Goal: Task Accomplishment & Management: Use online tool/utility

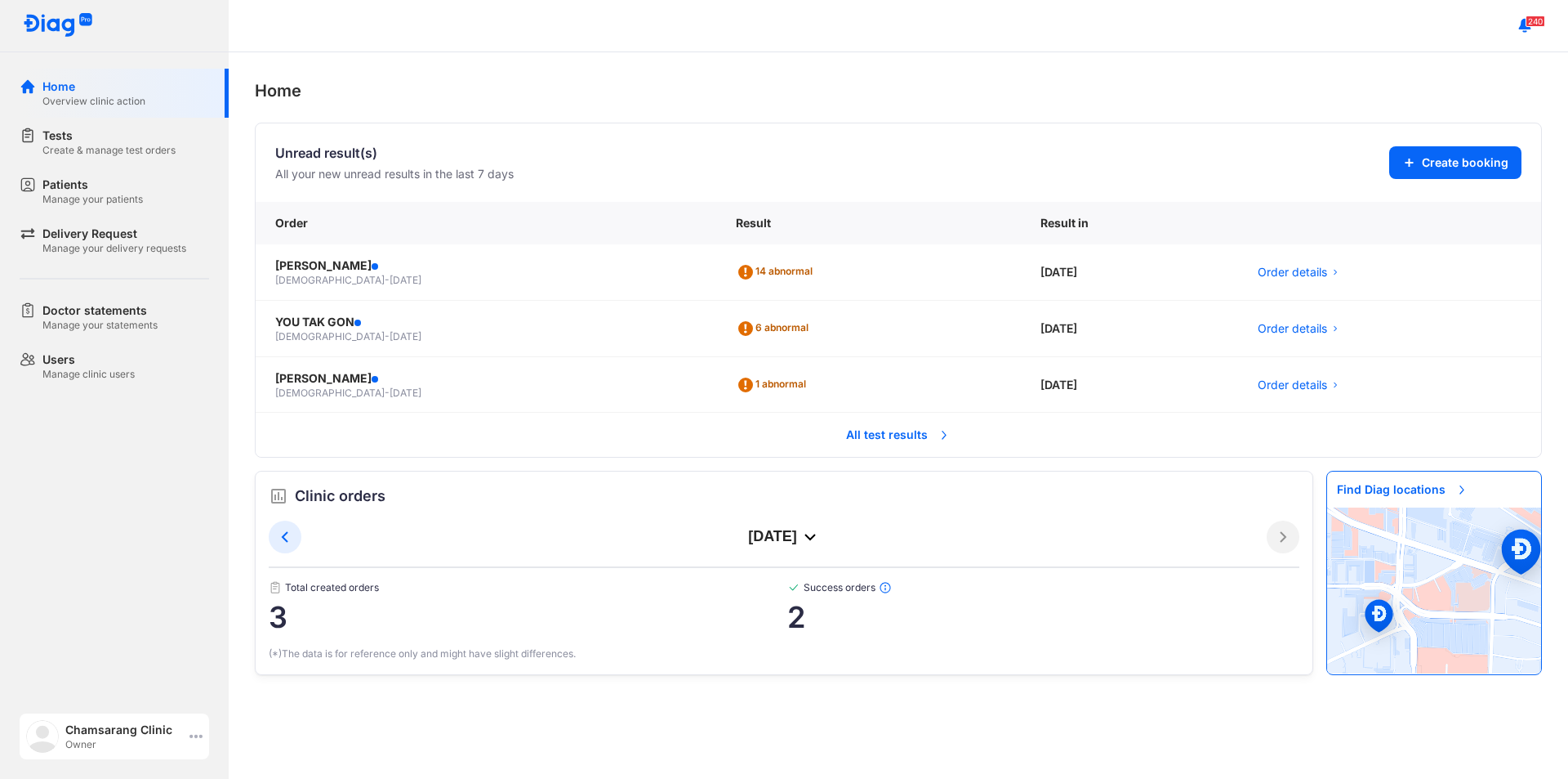
click at [126, 741] on div "Owner" at bounding box center [123, 744] width 117 height 13
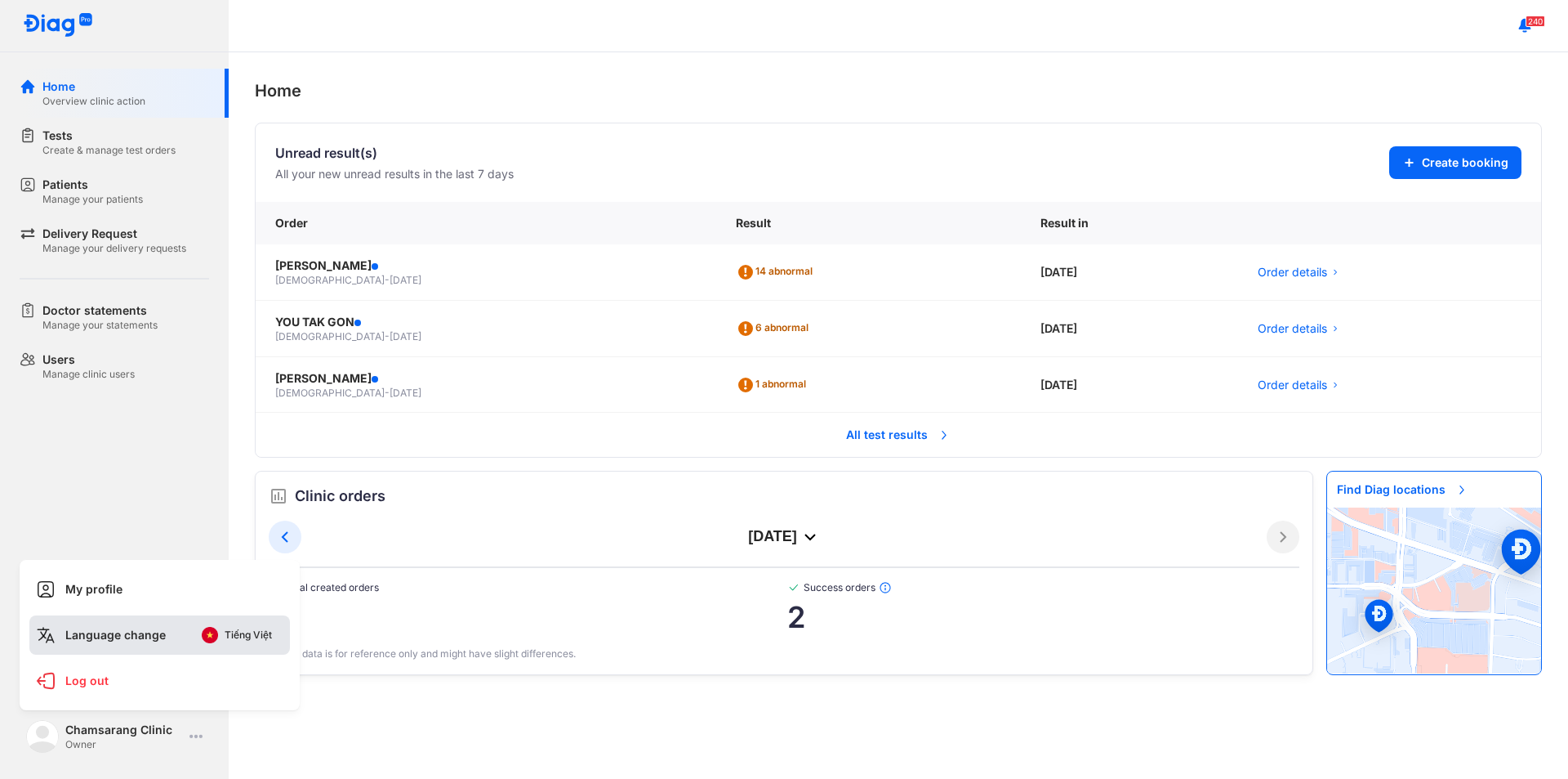
click at [165, 630] on div "Language change Tiếng Việt" at bounding box center [159, 635] width 261 height 39
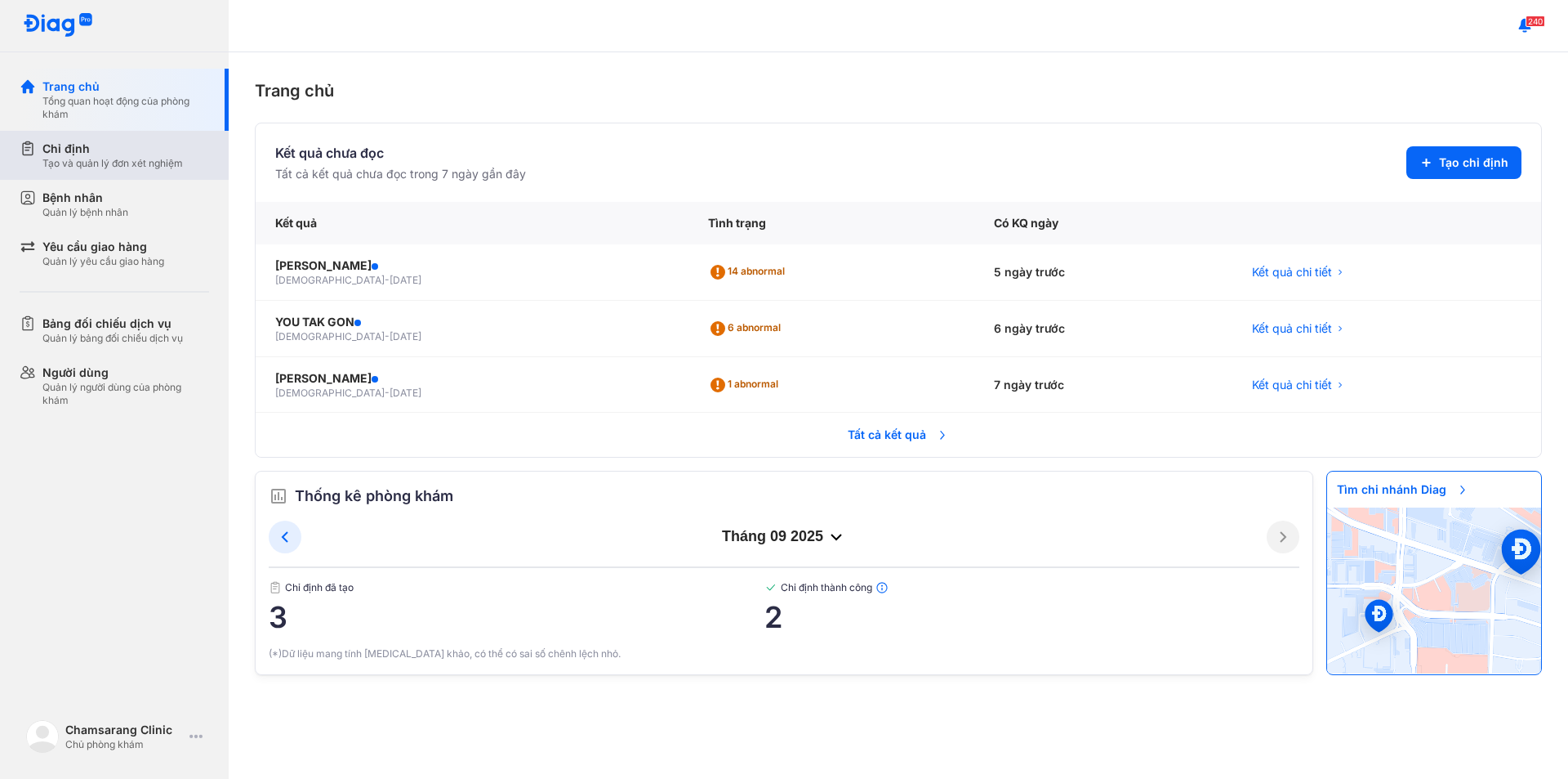
click at [146, 162] on div "Tạo và quản lý đơn xét nghiệm" at bounding box center [112, 162] width 141 height 13
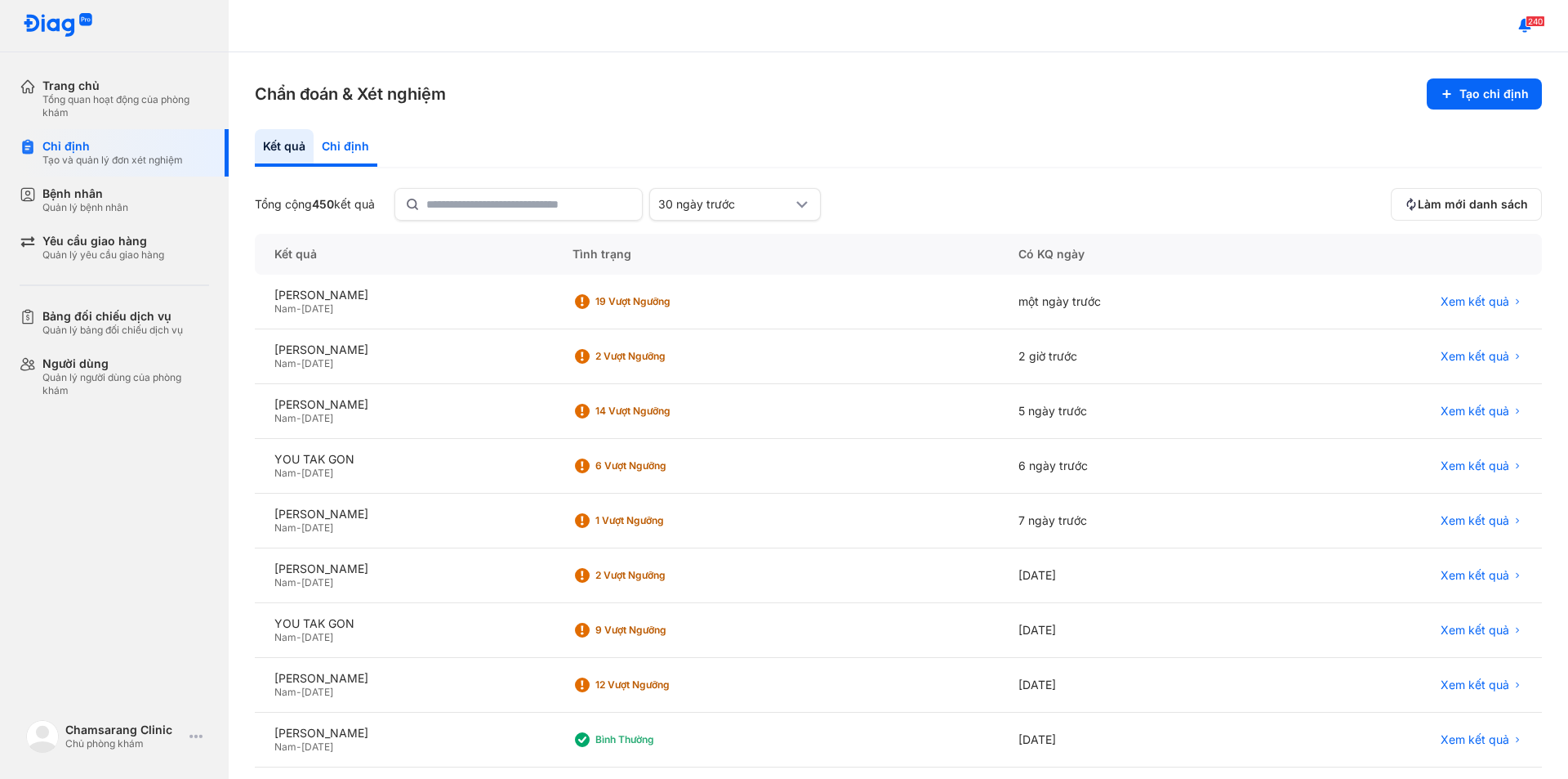
click at [335, 148] on div "Chỉ định" at bounding box center [345, 148] width 64 height 37
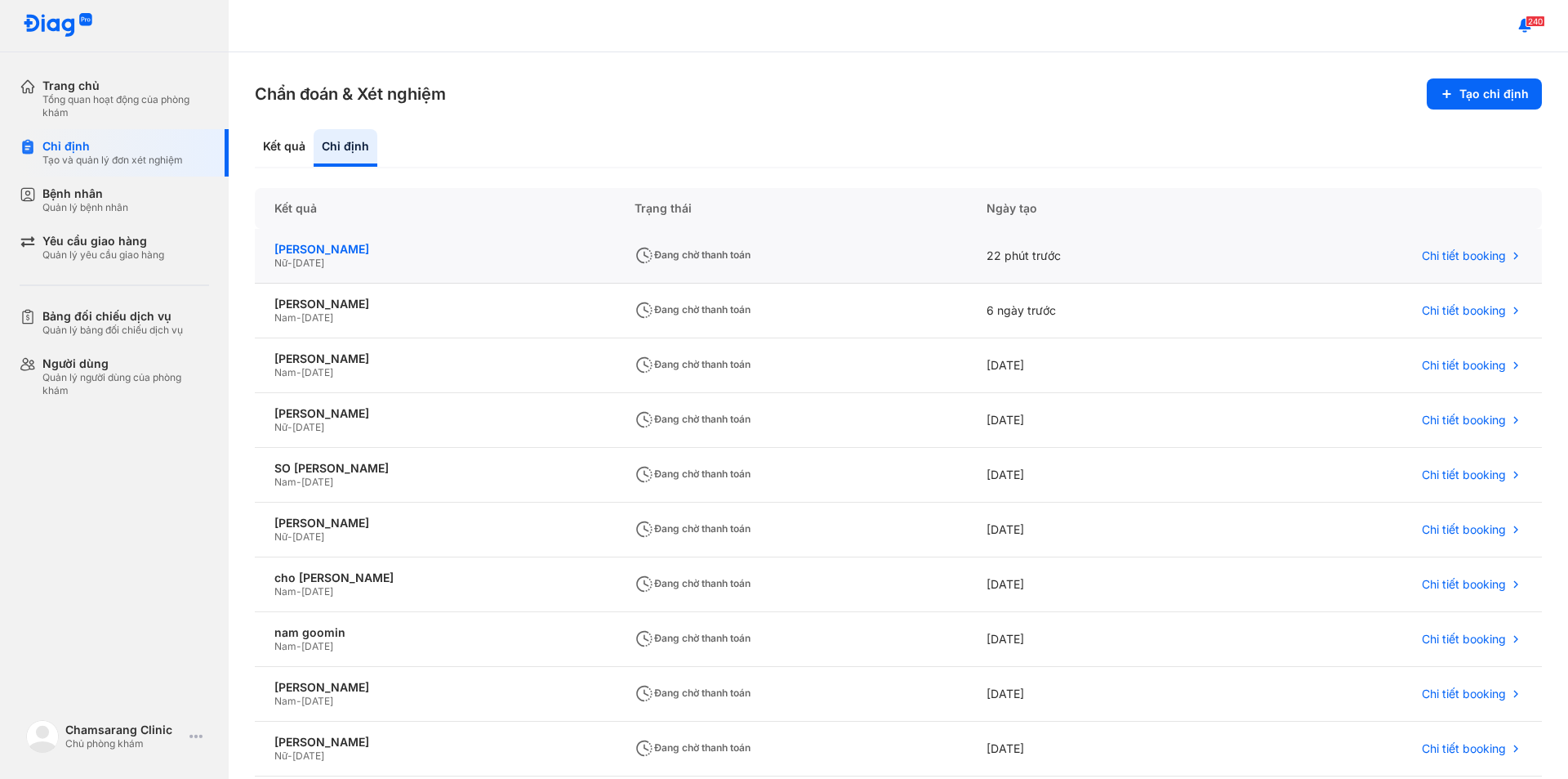
click at [314, 246] on div "kim jung sook" at bounding box center [435, 249] width 321 height 15
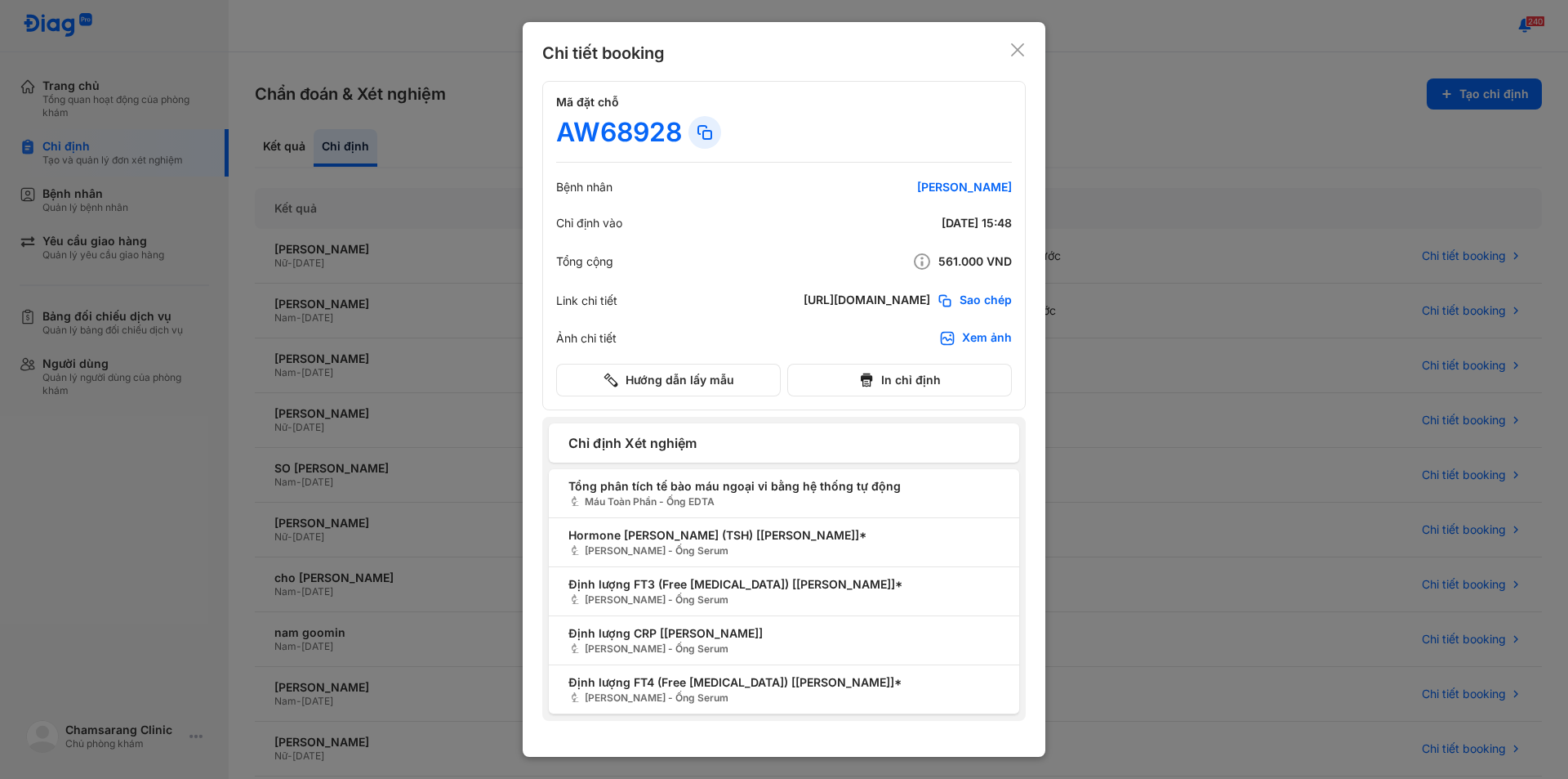
click at [1016, 46] on icon at bounding box center [1018, 49] width 17 height 17
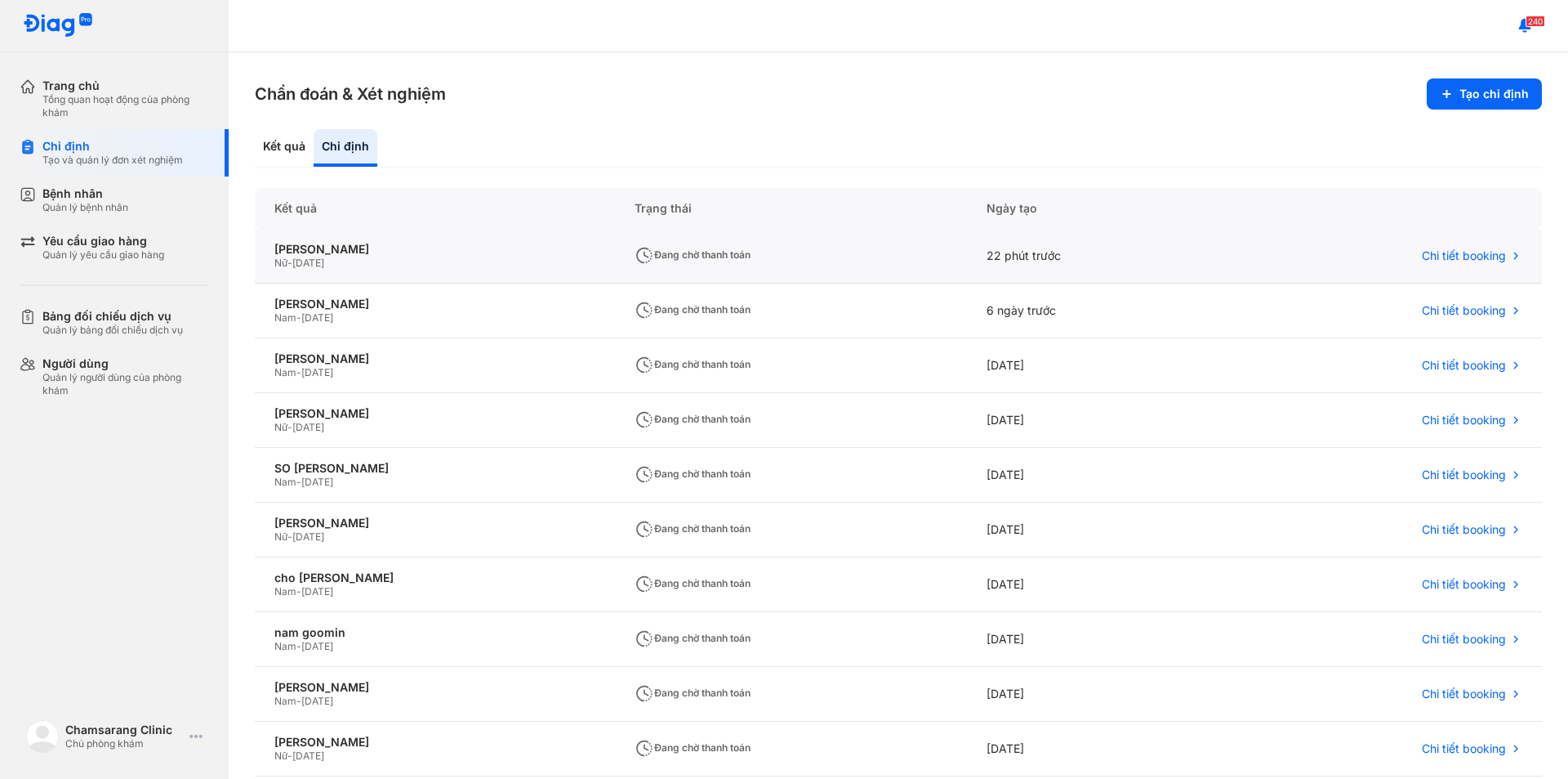
click at [458, 259] on div "Nữ - 08/05/1976" at bounding box center [435, 263] width 321 height 13
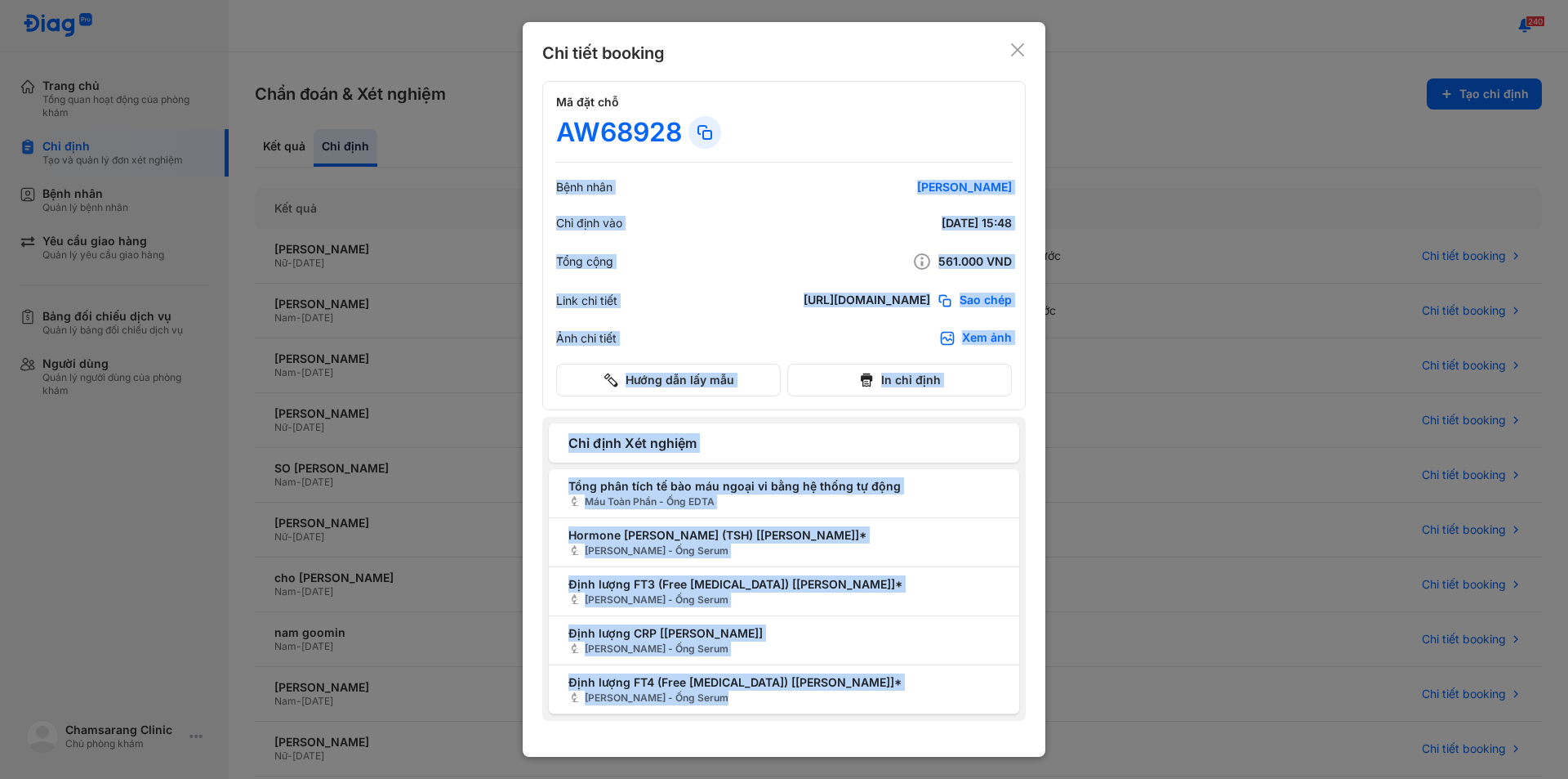
drag, startPoint x: 678, startPoint y: 131, endPoint x: 521, endPoint y: 132, distance: 157.0
click at [521, 132] on div "Chi tiết booking Mã đặt chỗ AW68928 Bệnh nhân kim jung sook Chỉ định vào 04/09/…" at bounding box center [784, 389] width 1568 height 779
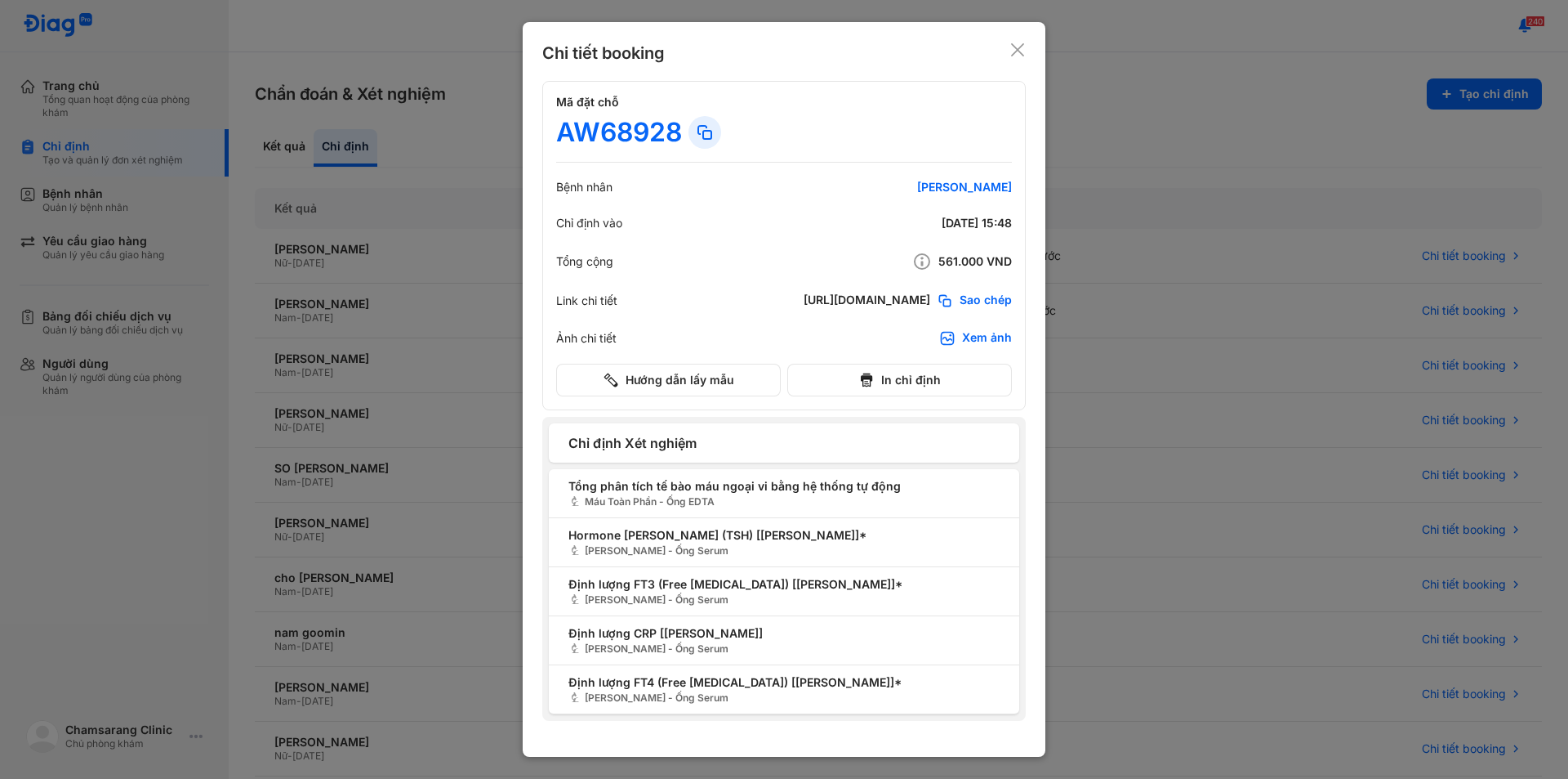
click at [612, 122] on div "AW68928" at bounding box center [619, 132] width 126 height 32
drag, startPoint x: 581, startPoint y: 127, endPoint x: 688, endPoint y: 127, distance: 107.0
click at [688, 127] on div "AW68928" at bounding box center [784, 132] width 456 height 32
copy div "AW68928"
click at [1020, 51] on use at bounding box center [1017, 49] width 13 height 13
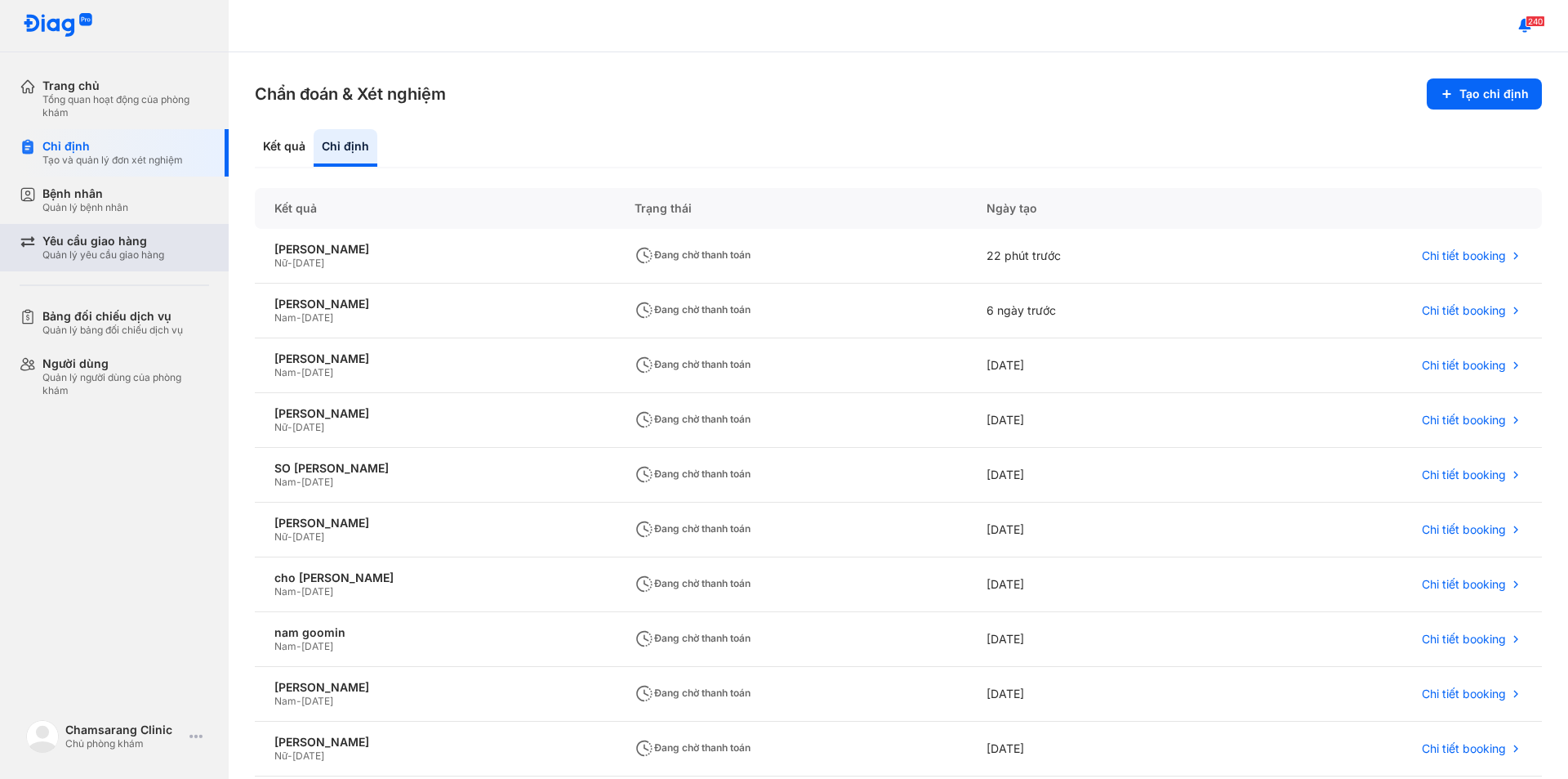
click at [92, 240] on div "Yêu cầu giao hàng" at bounding box center [103, 240] width 122 height 15
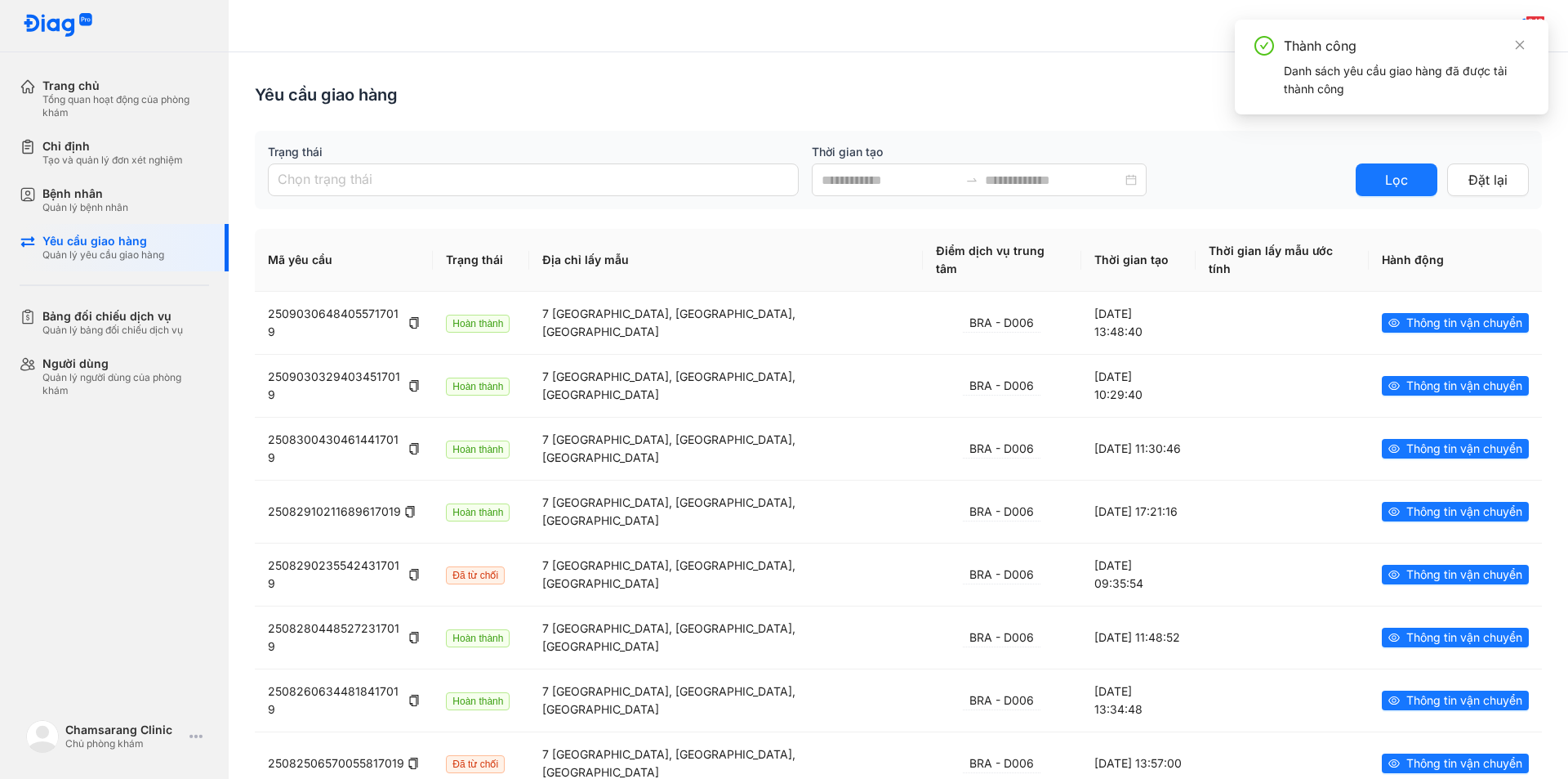
click at [1510, 42] on div "Thành công" at bounding box center [1406, 46] width 245 height 20
click at [1528, 45] on link at bounding box center [1520, 45] width 18 height 18
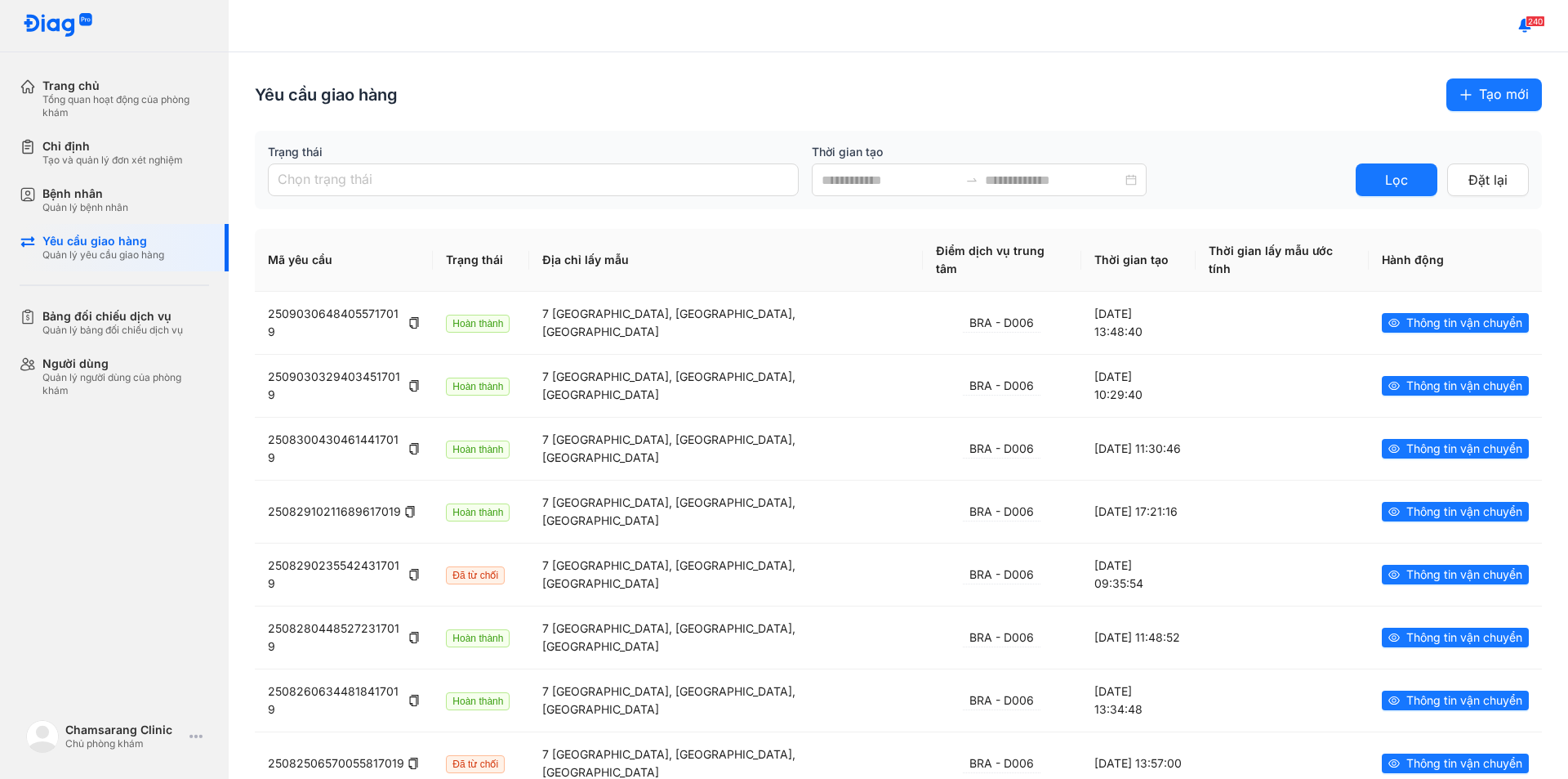
click at [1484, 89] on span "Tạo mới" at bounding box center [1504, 94] width 50 height 21
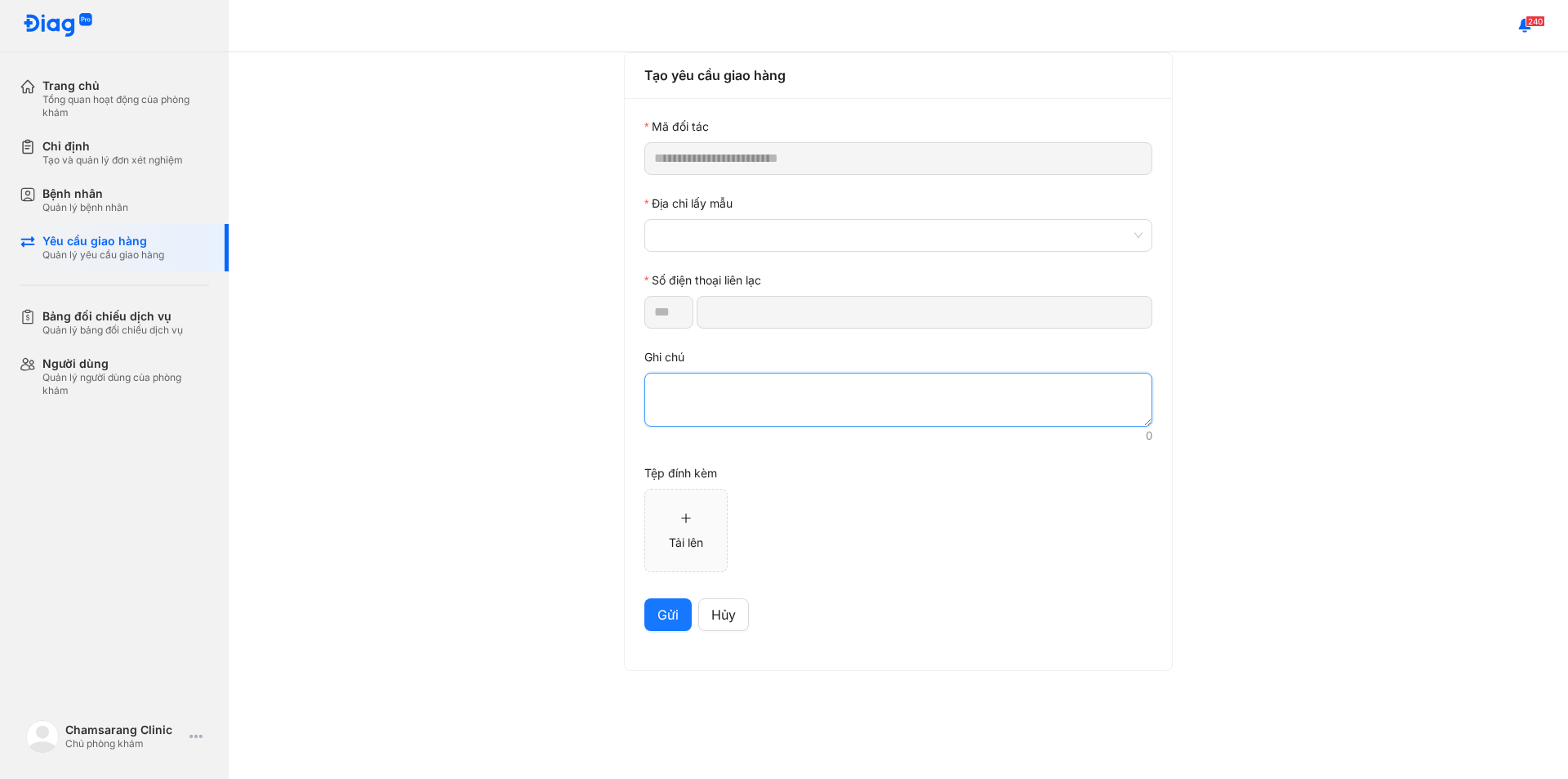
click at [679, 385] on textarea at bounding box center [899, 399] width 508 height 54
paste textarea "*******"
click at [720, 231] on span at bounding box center [899, 235] width 488 height 32
type textarea "*******"
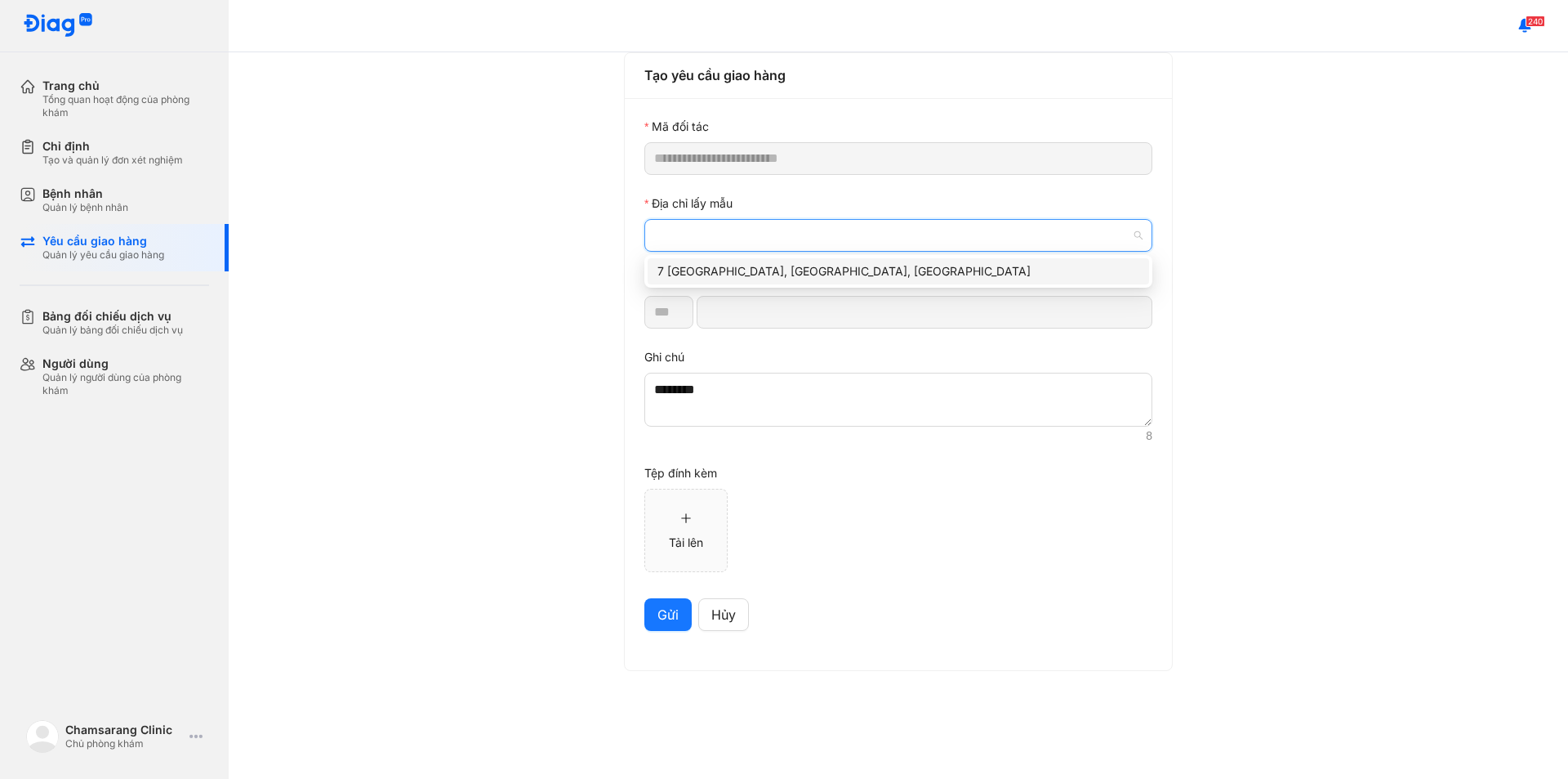
click at [686, 273] on div "7 Hà Huy Tập, Tân Phong, Quận 7, Thành phố Hồ Chí Minh" at bounding box center [899, 271] width 482 height 18
type input "*********"
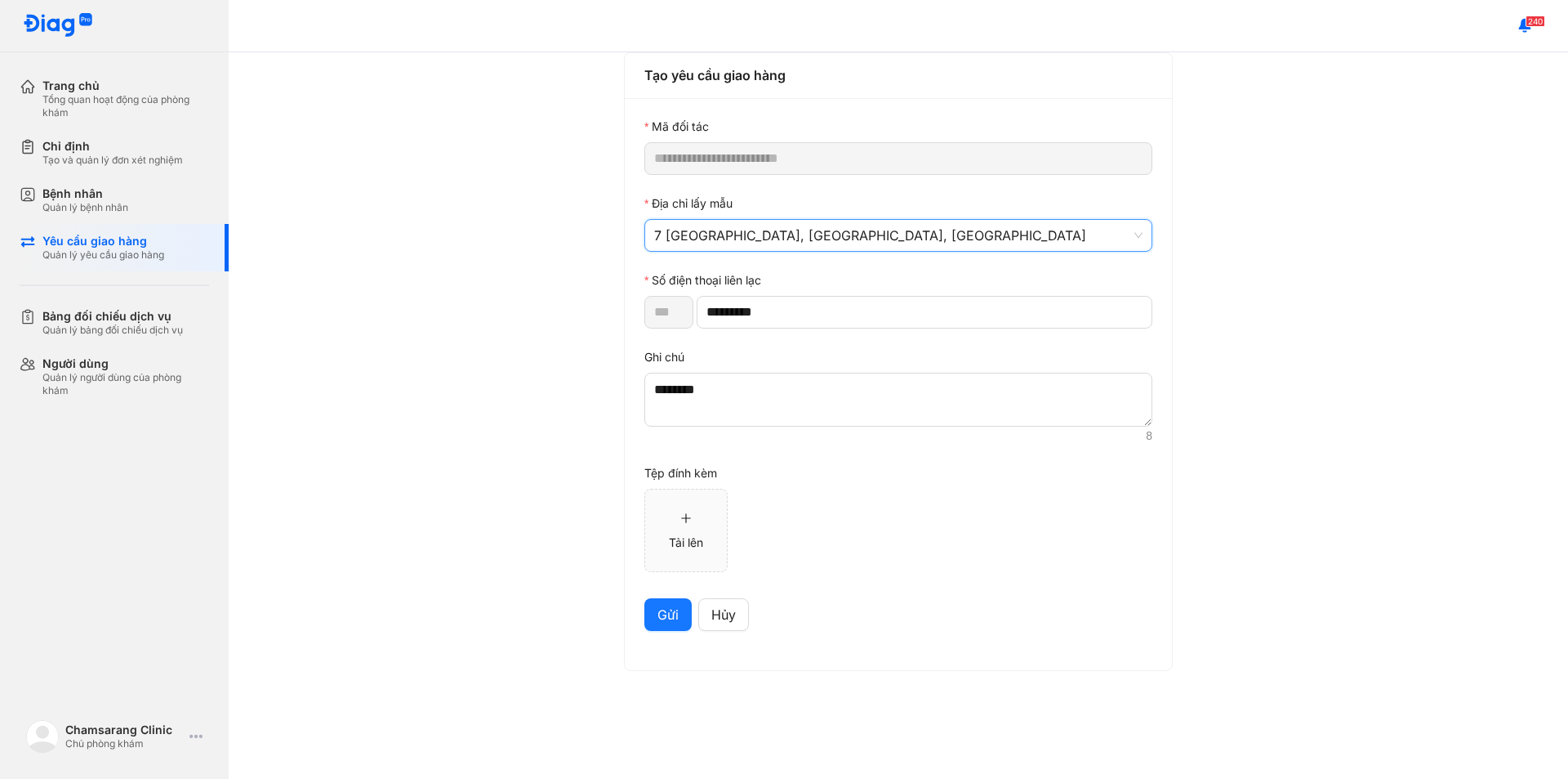
click at [659, 615] on span "Gửi" at bounding box center [668, 615] width 22 height 21
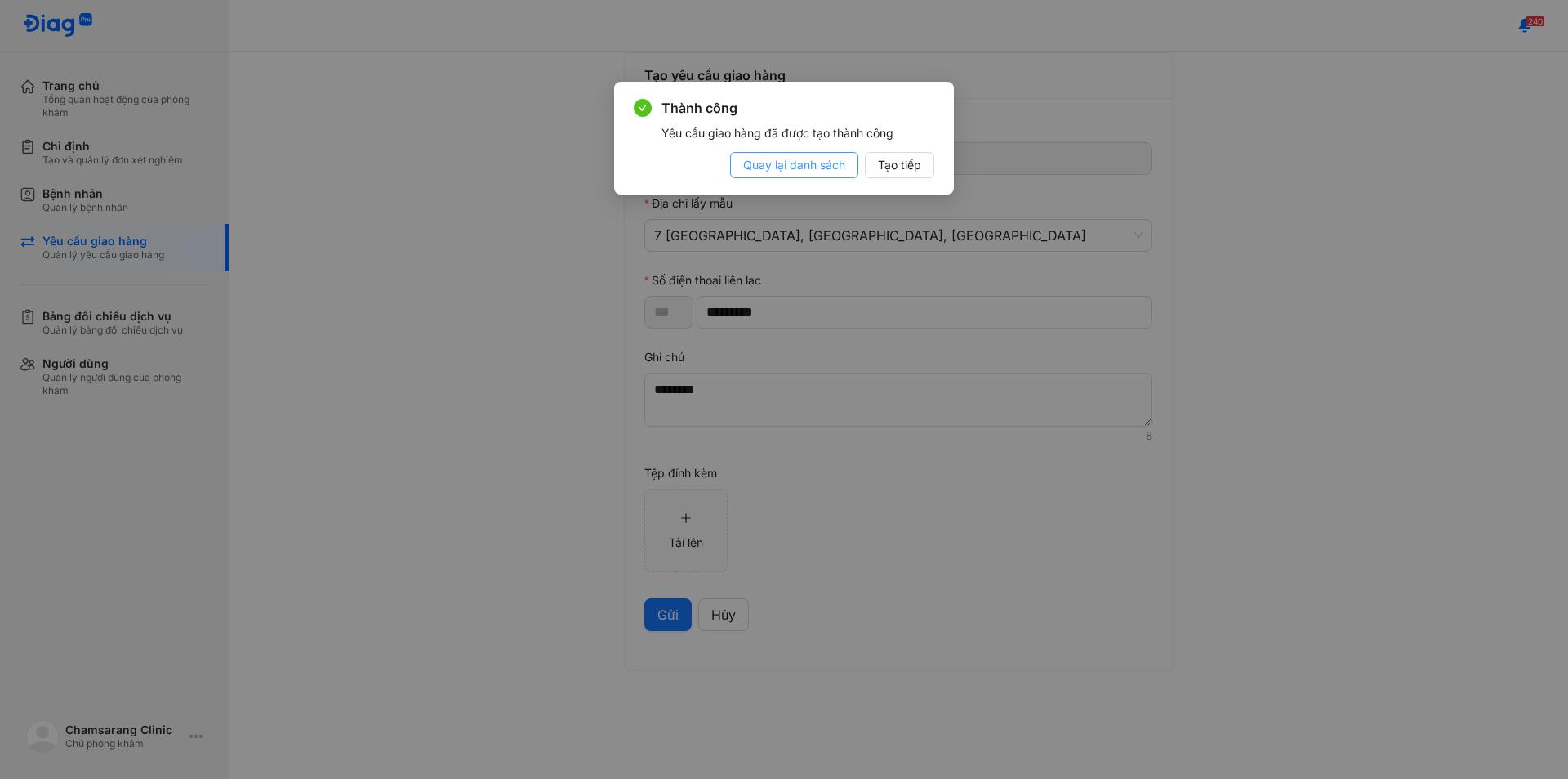
click at [814, 175] on button "Quay lại danh sách" at bounding box center [794, 164] width 128 height 27
